Goal: Information Seeking & Learning: Learn about a topic

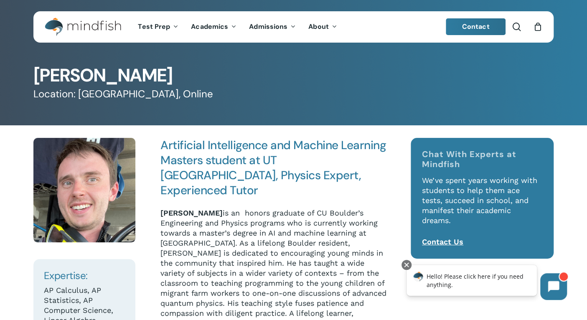
scroll to position [42, 0]
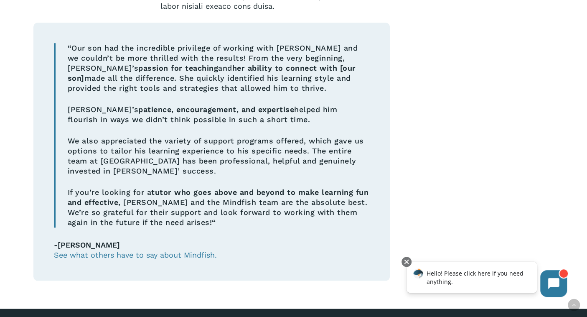
scroll to position [376, 0]
